Goal: Transaction & Acquisition: Purchase product/service

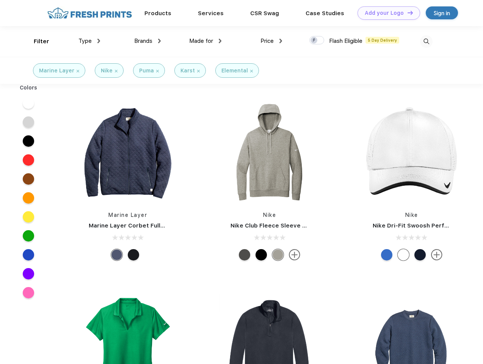
click at [386, 13] on link "Add your Logo Design Tool" at bounding box center [389, 12] width 63 height 13
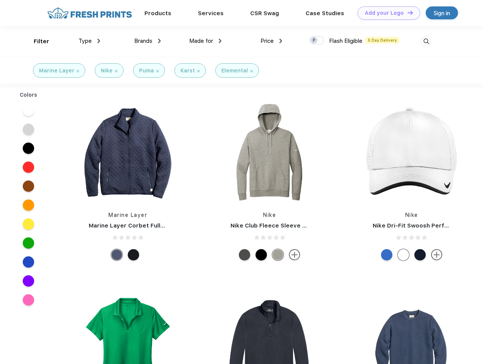
click at [0, 0] on div "Design Tool" at bounding box center [0, 0] width 0 height 0
click at [407, 13] on link "Add your Logo Design Tool" at bounding box center [389, 12] width 63 height 13
click at [36, 41] on div "Filter" at bounding box center [42, 41] width 16 height 9
click at [90, 41] on span "Type" at bounding box center [85, 41] width 13 height 7
click at [148, 41] on span "Brands" at bounding box center [143, 41] width 18 height 7
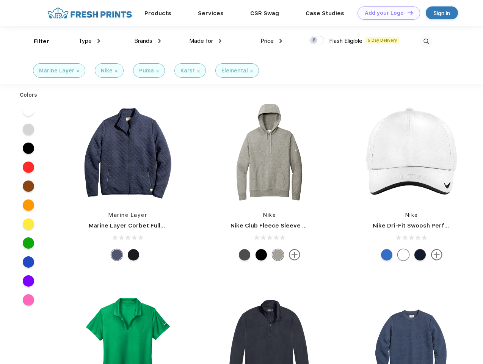
click at [206, 41] on span "Made for" at bounding box center [201, 41] width 24 height 7
click at [272, 41] on span "Price" at bounding box center [267, 41] width 13 height 7
click at [317, 41] on div at bounding box center [317, 40] width 15 height 8
click at [315, 41] on input "checkbox" at bounding box center [312, 38] width 5 height 5
click at [426, 41] on img at bounding box center [426, 41] width 13 height 13
